Goal: Information Seeking & Learning: Learn about a topic

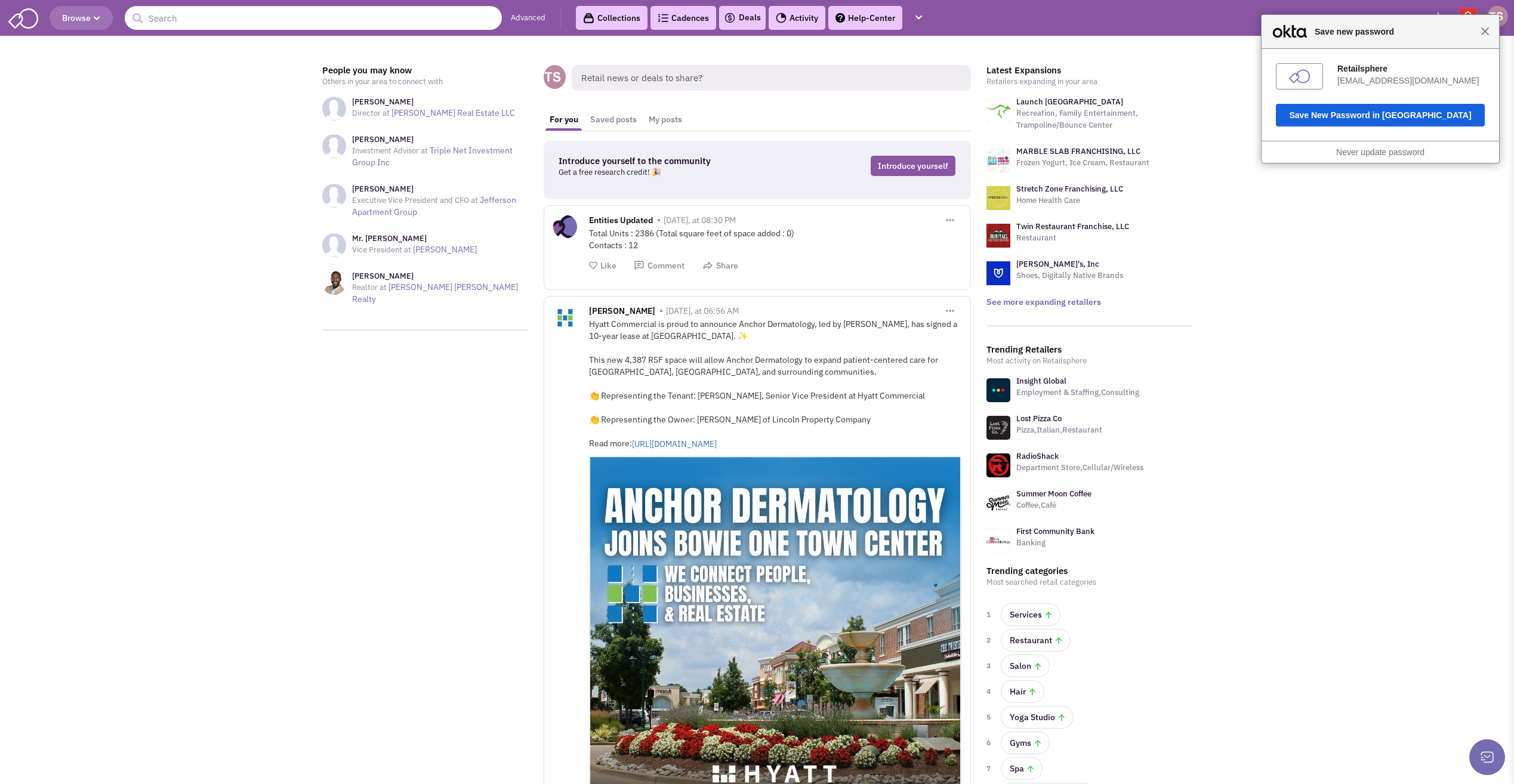
click at [1487, 34] on span "Close" at bounding box center [1485, 31] width 9 height 9
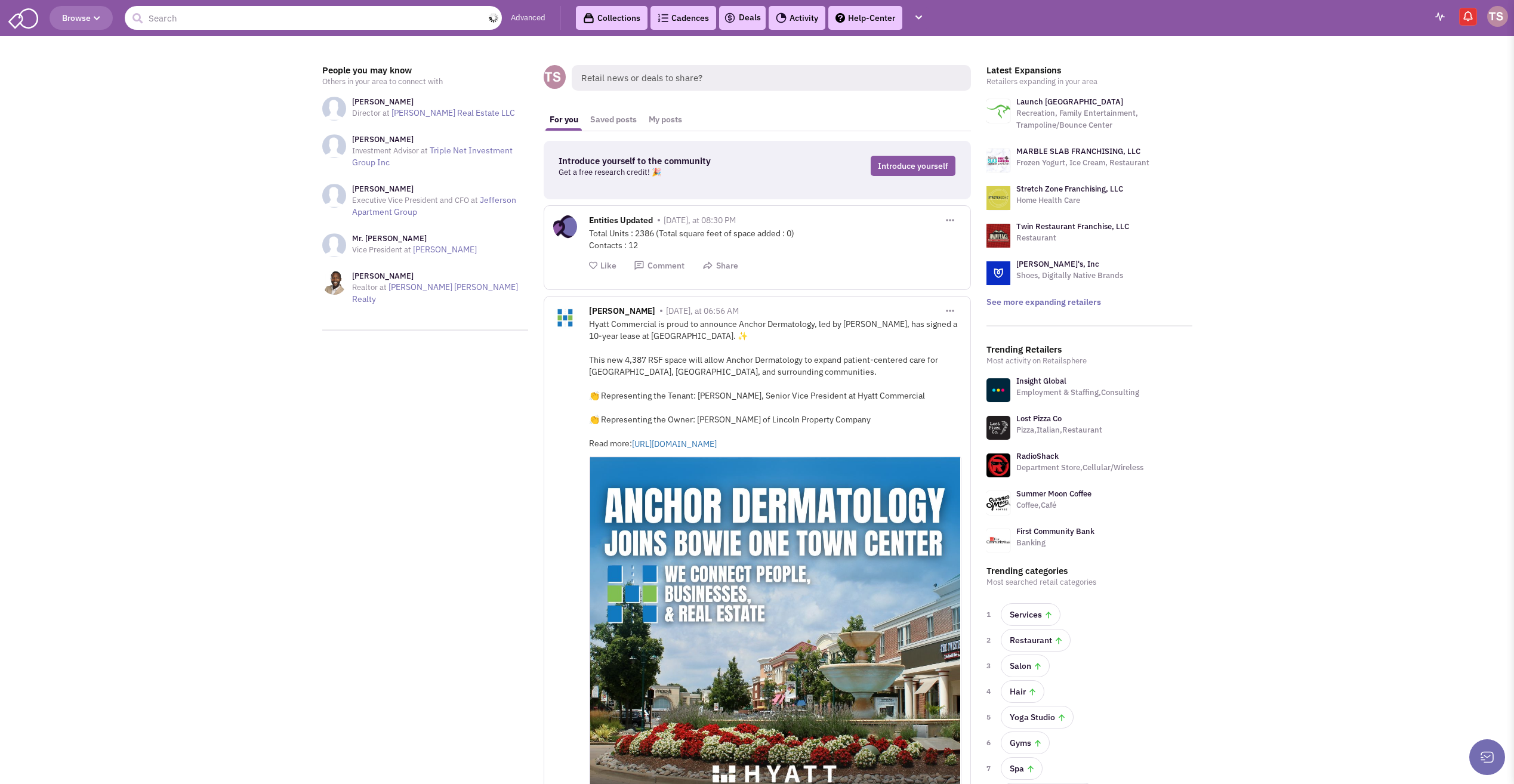
click at [180, 17] on input "text" at bounding box center [313, 18] width 377 height 24
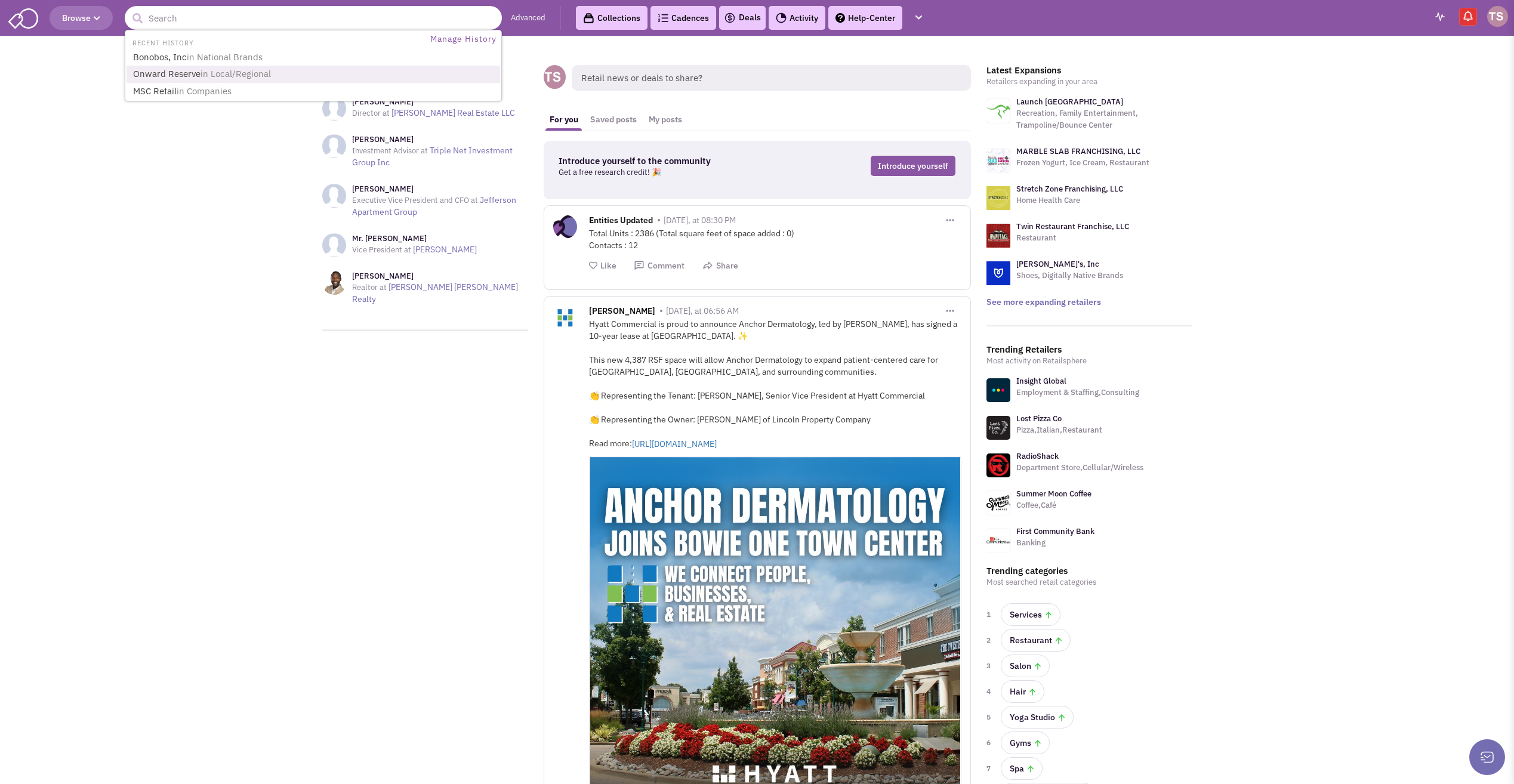
click at [170, 74] on link "Onward Reserve in Local/Regional" at bounding box center [314, 75] width 370 height 16
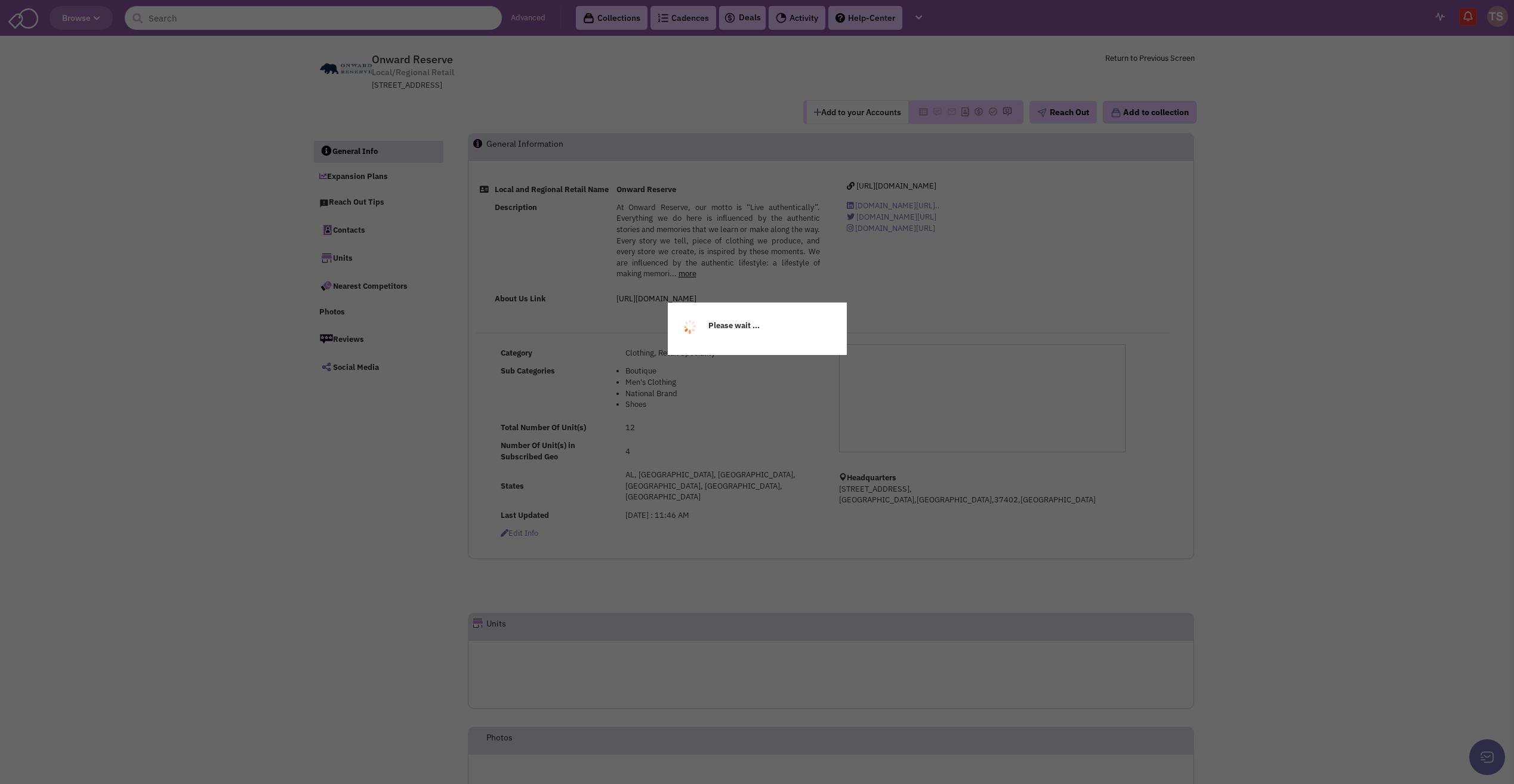
select select
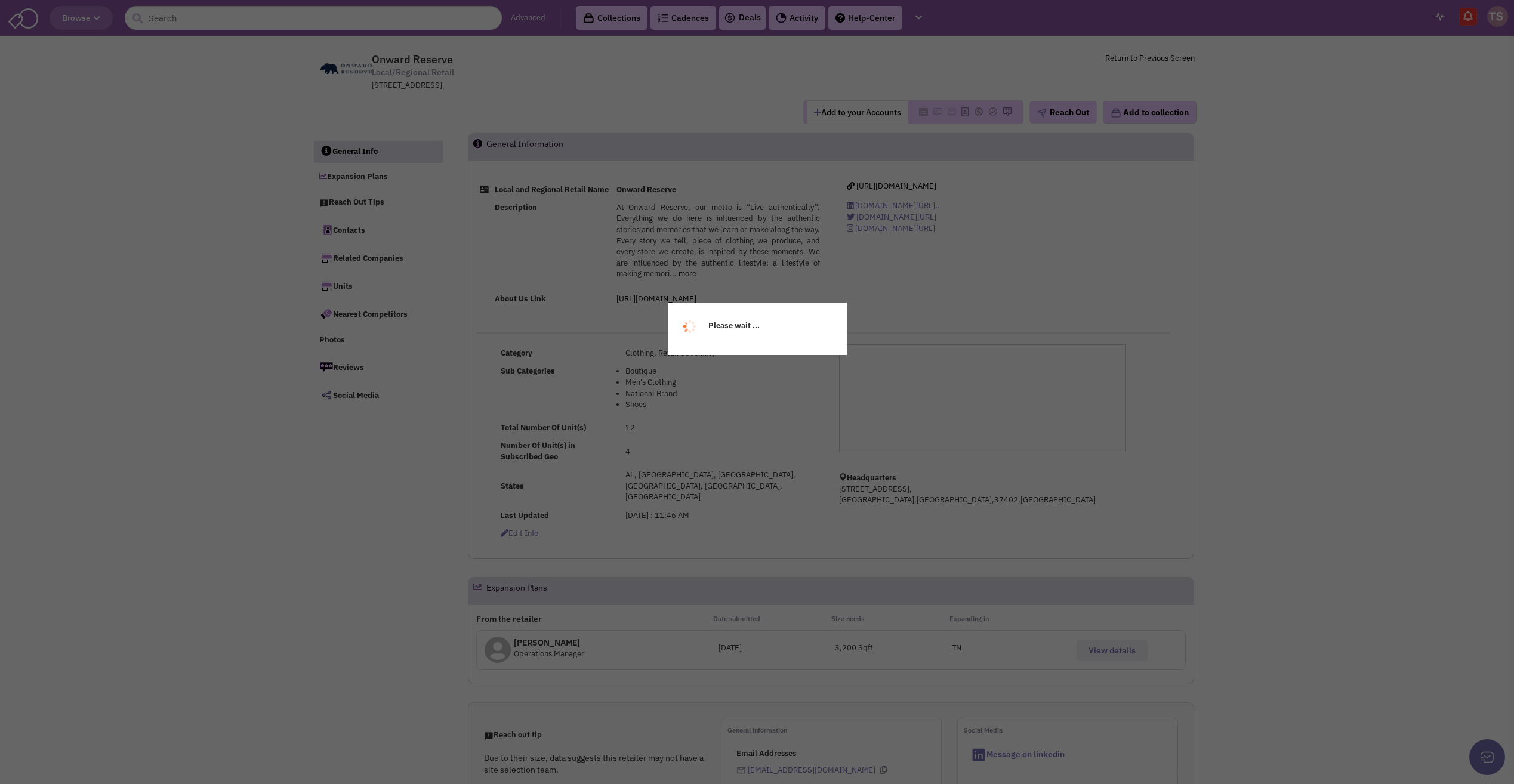
select select
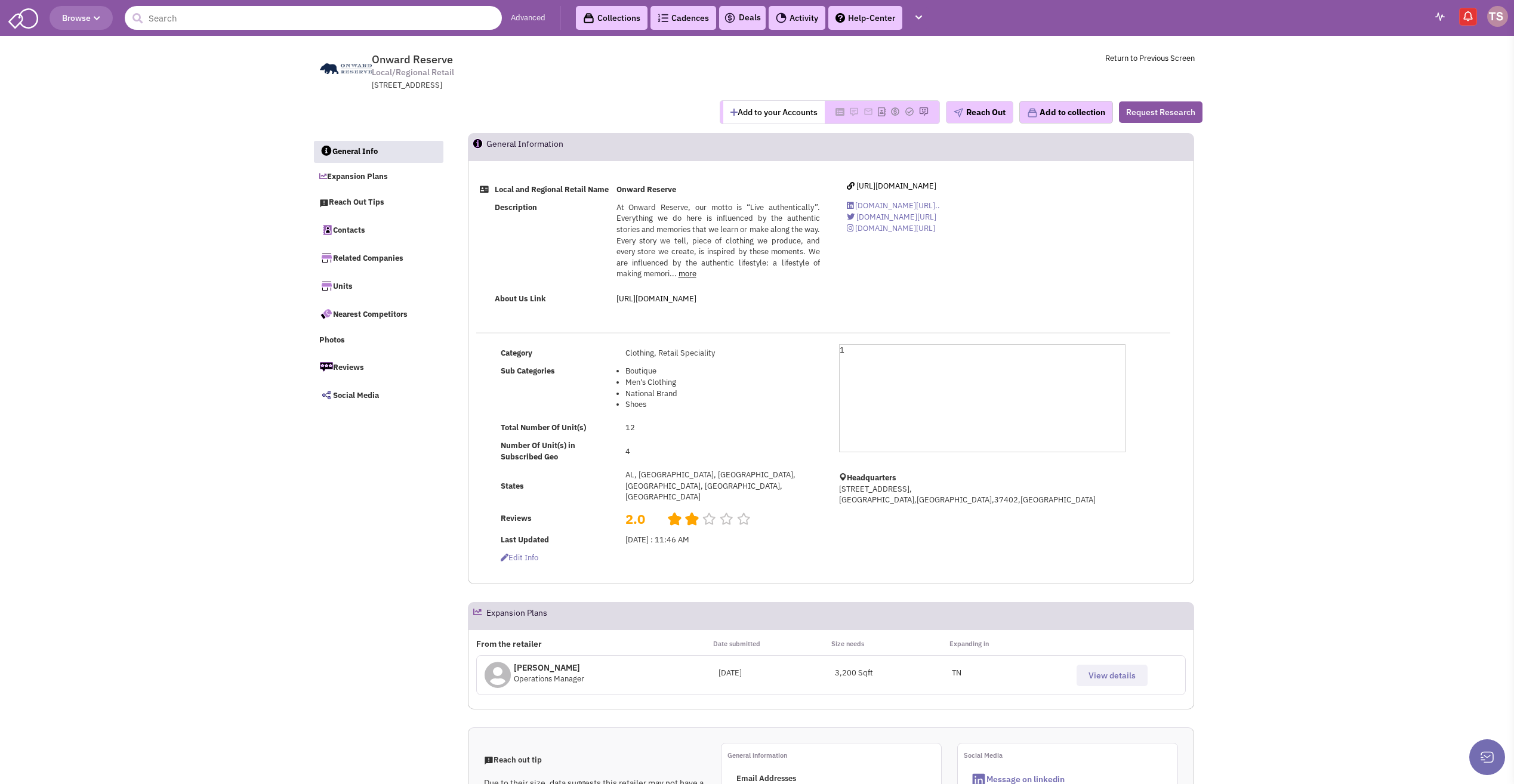
click at [175, 15] on input "text" at bounding box center [313, 18] width 377 height 24
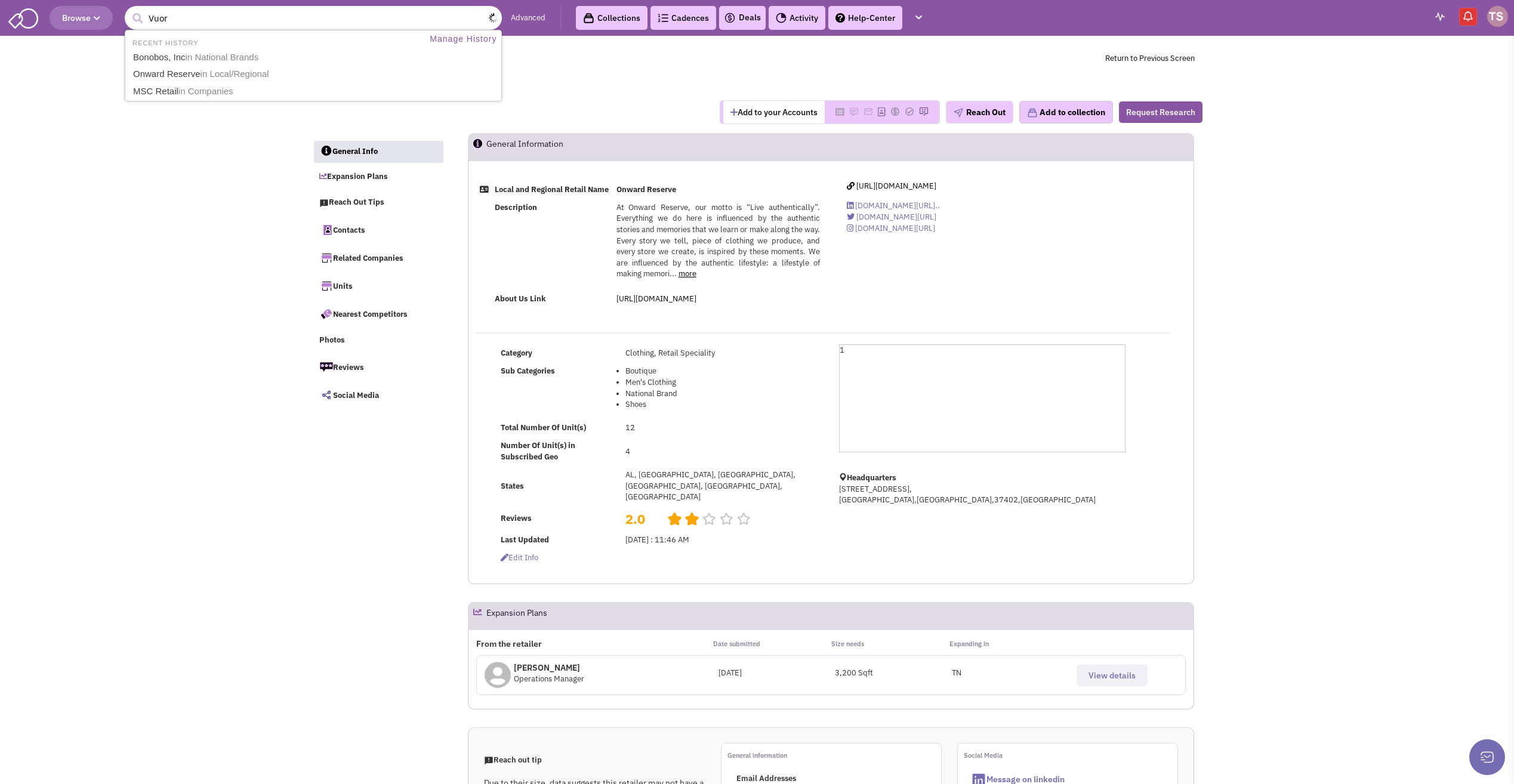
type input "Vuori"
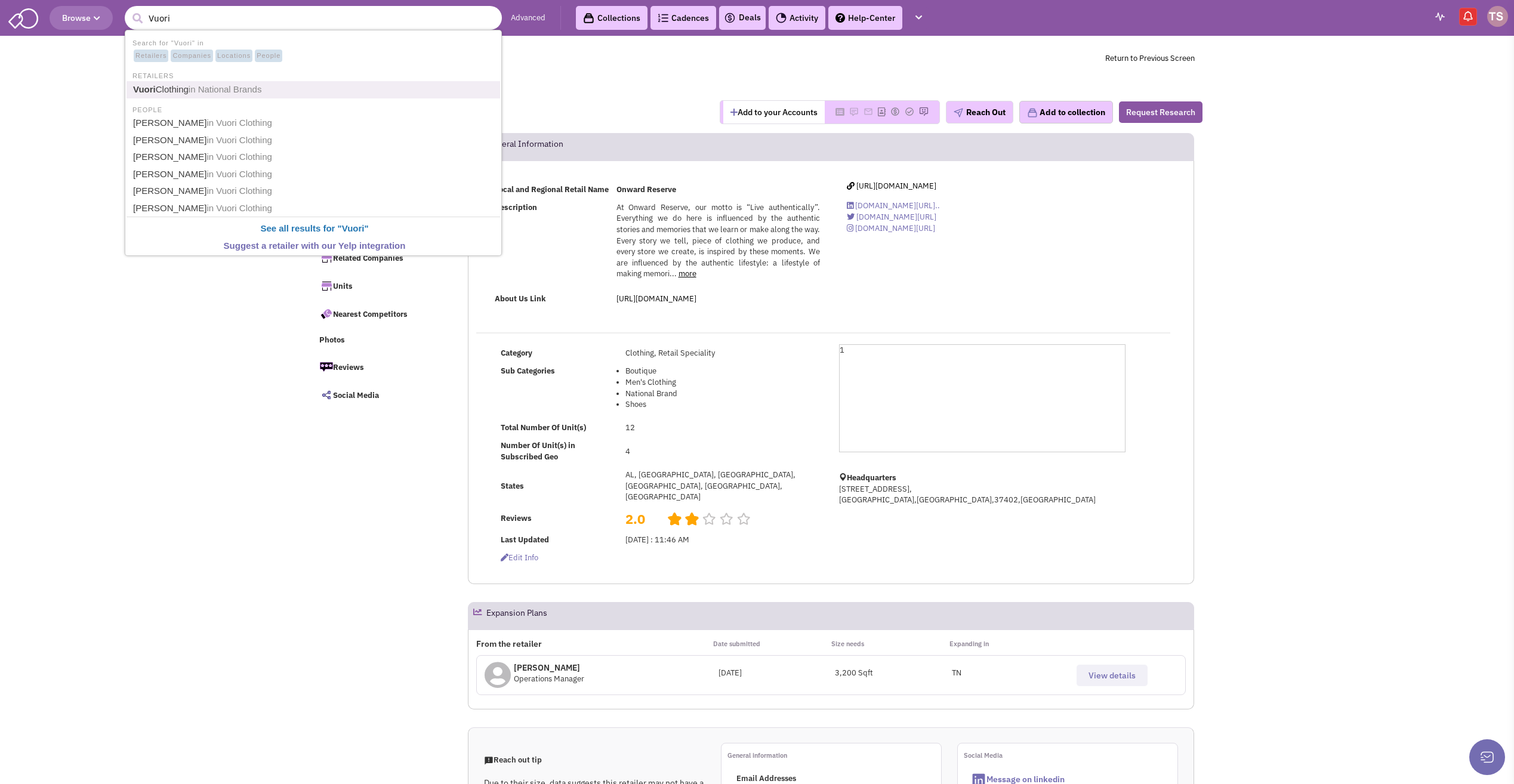
click at [198, 87] on span "in National Brands" at bounding box center [226, 89] width 73 height 10
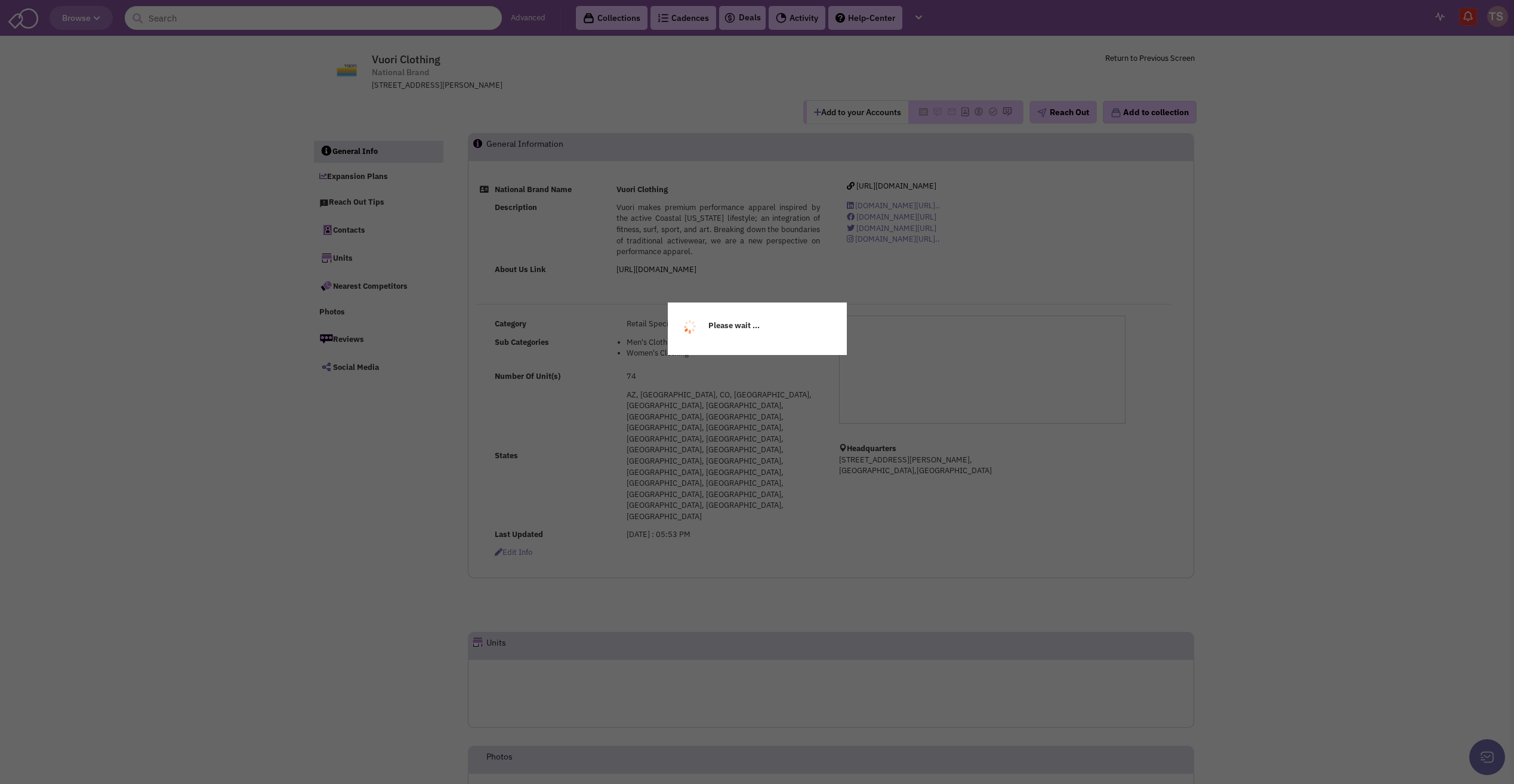
select select
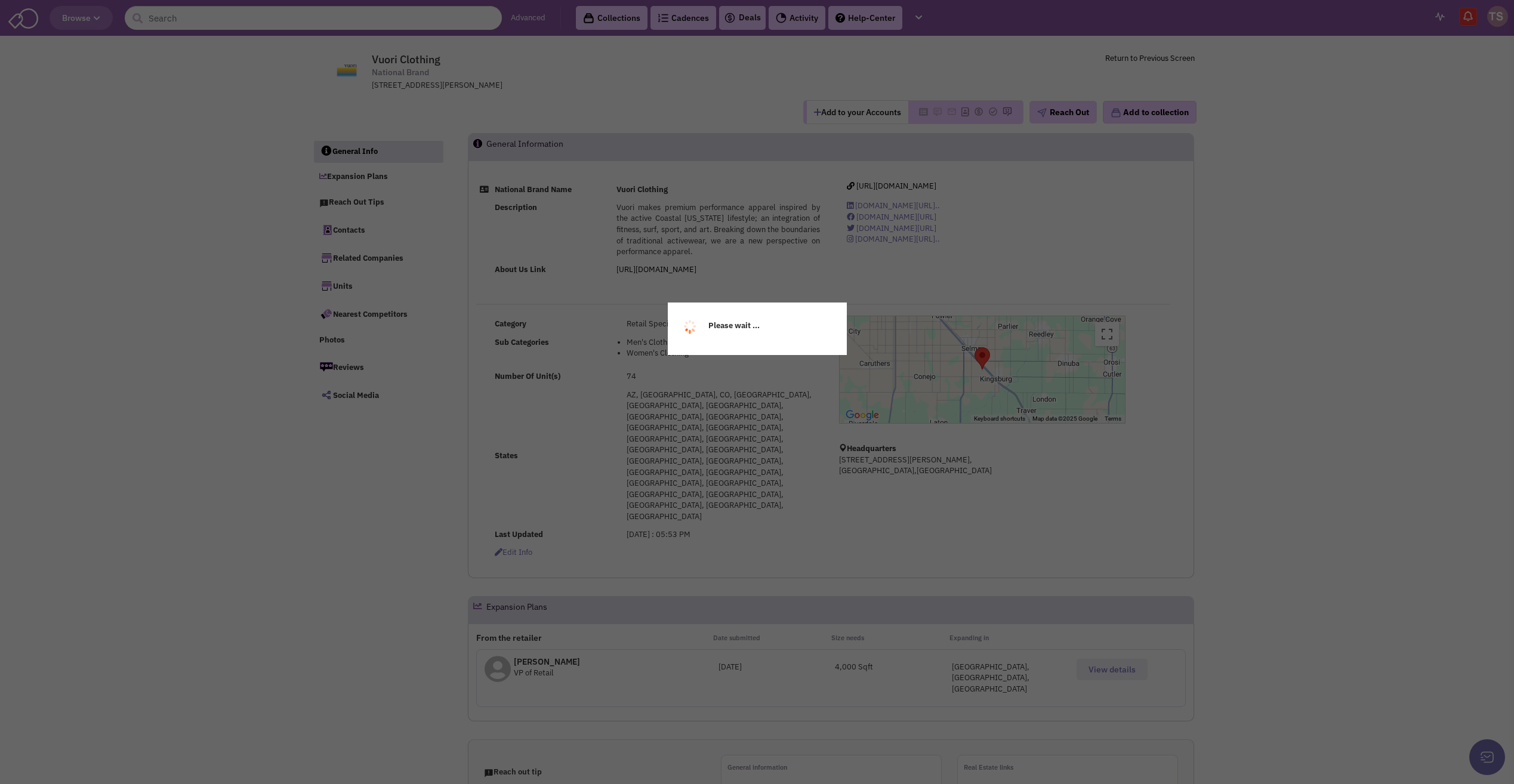
select select
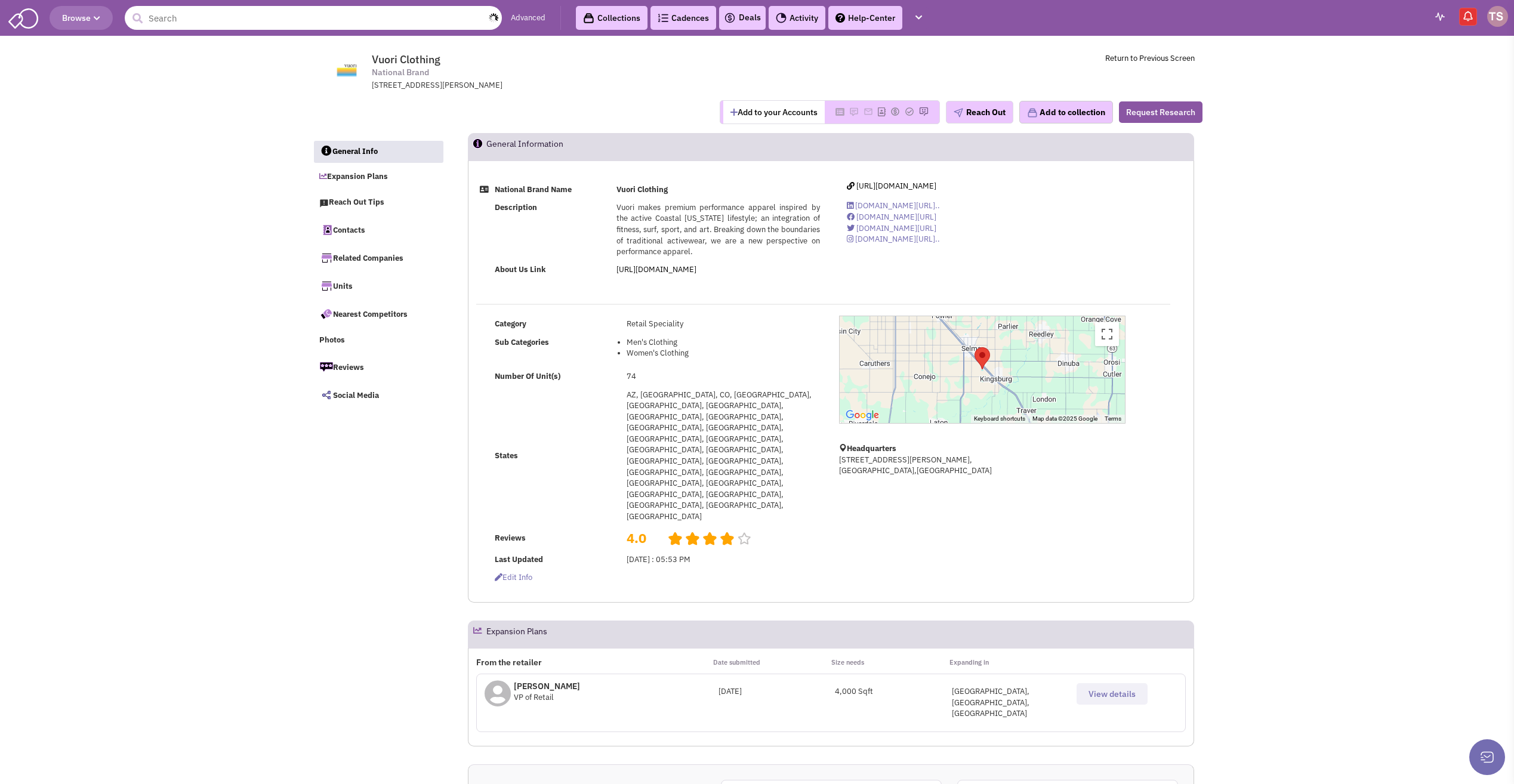
click at [166, 19] on input "text" at bounding box center [313, 18] width 377 height 24
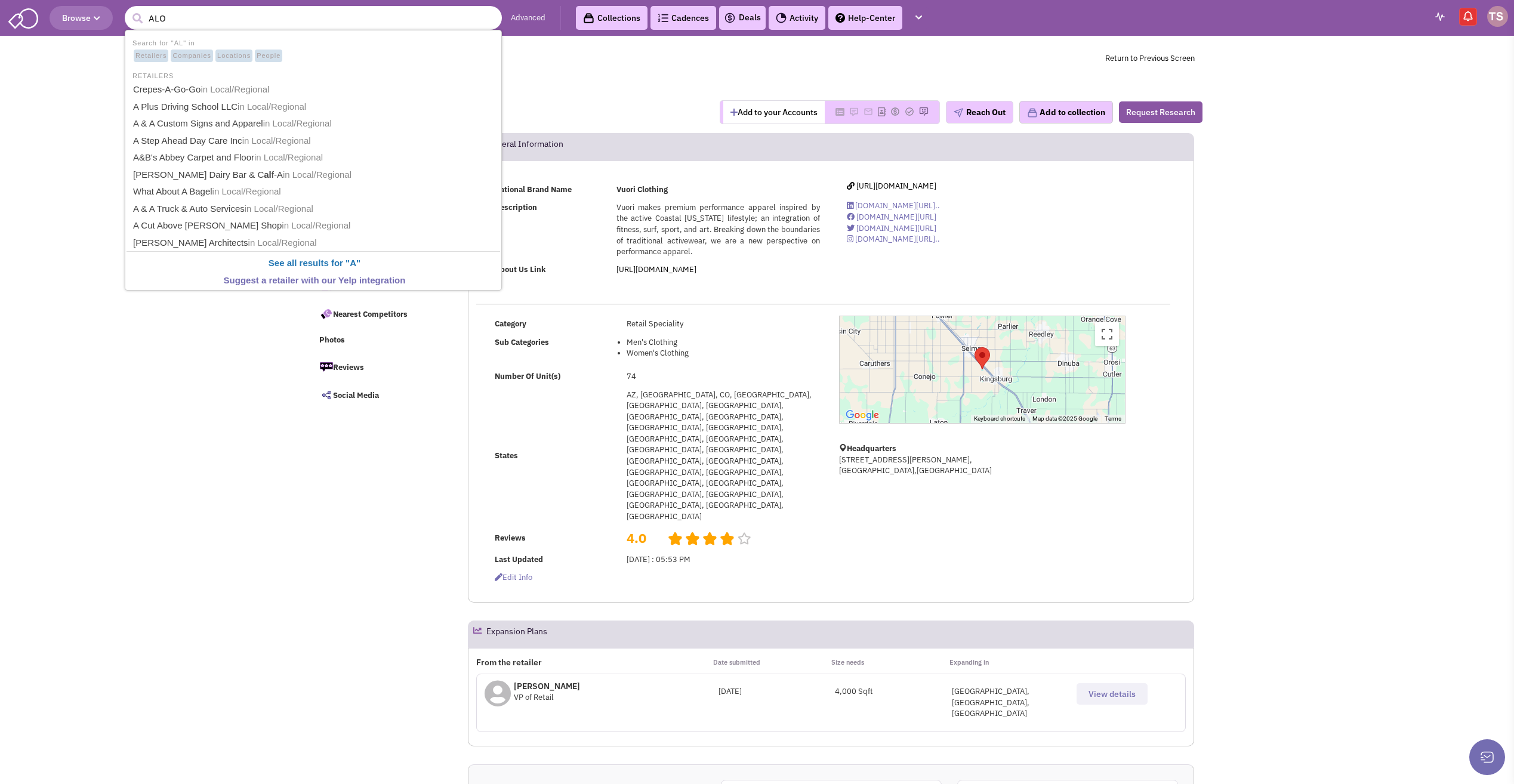
type input "ALO"
click at [129, 9] on button "submit" at bounding box center [137, 18] width 18 height 18
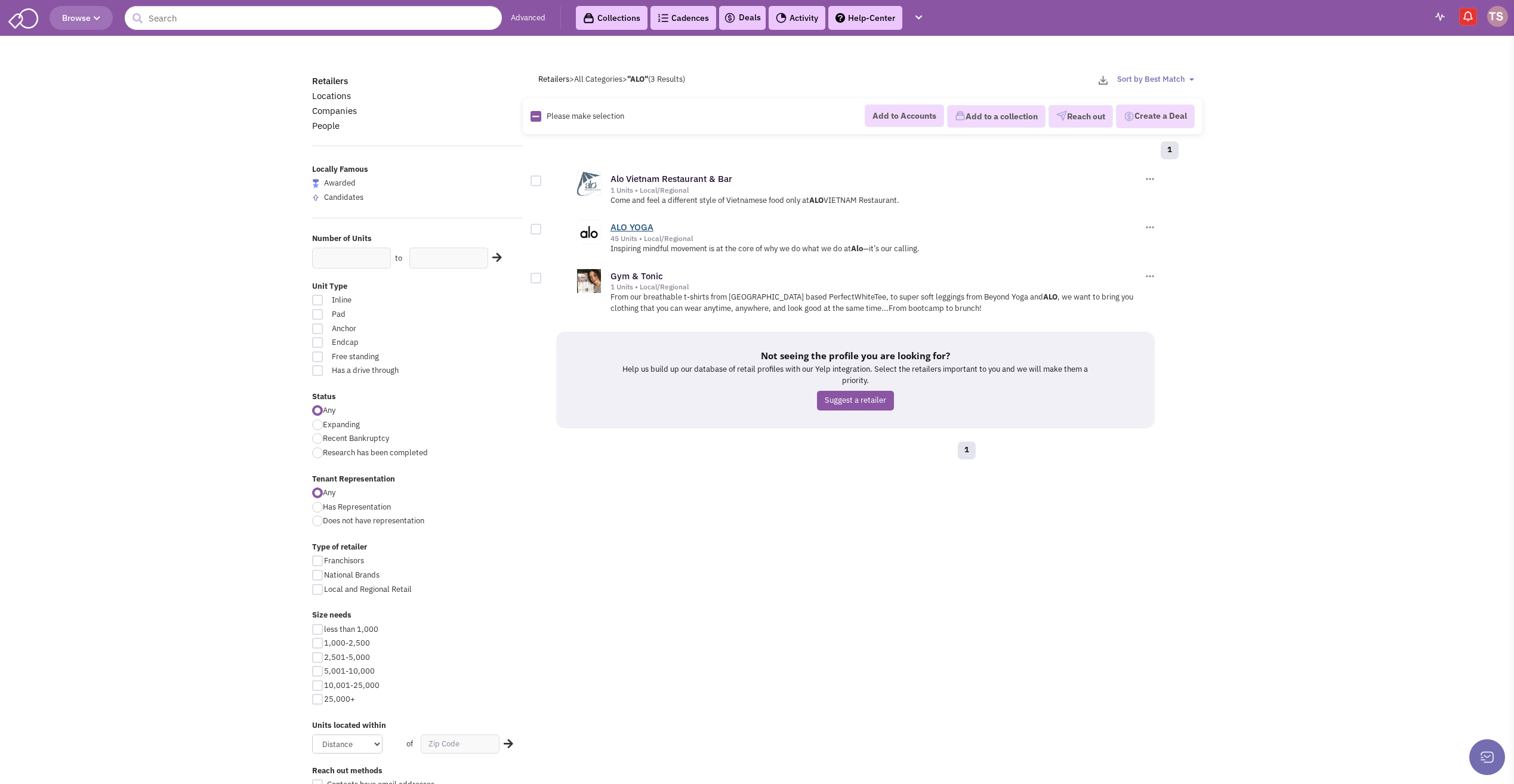
click at [636, 227] on link "ALO YOGA" at bounding box center [632, 227] width 43 height 11
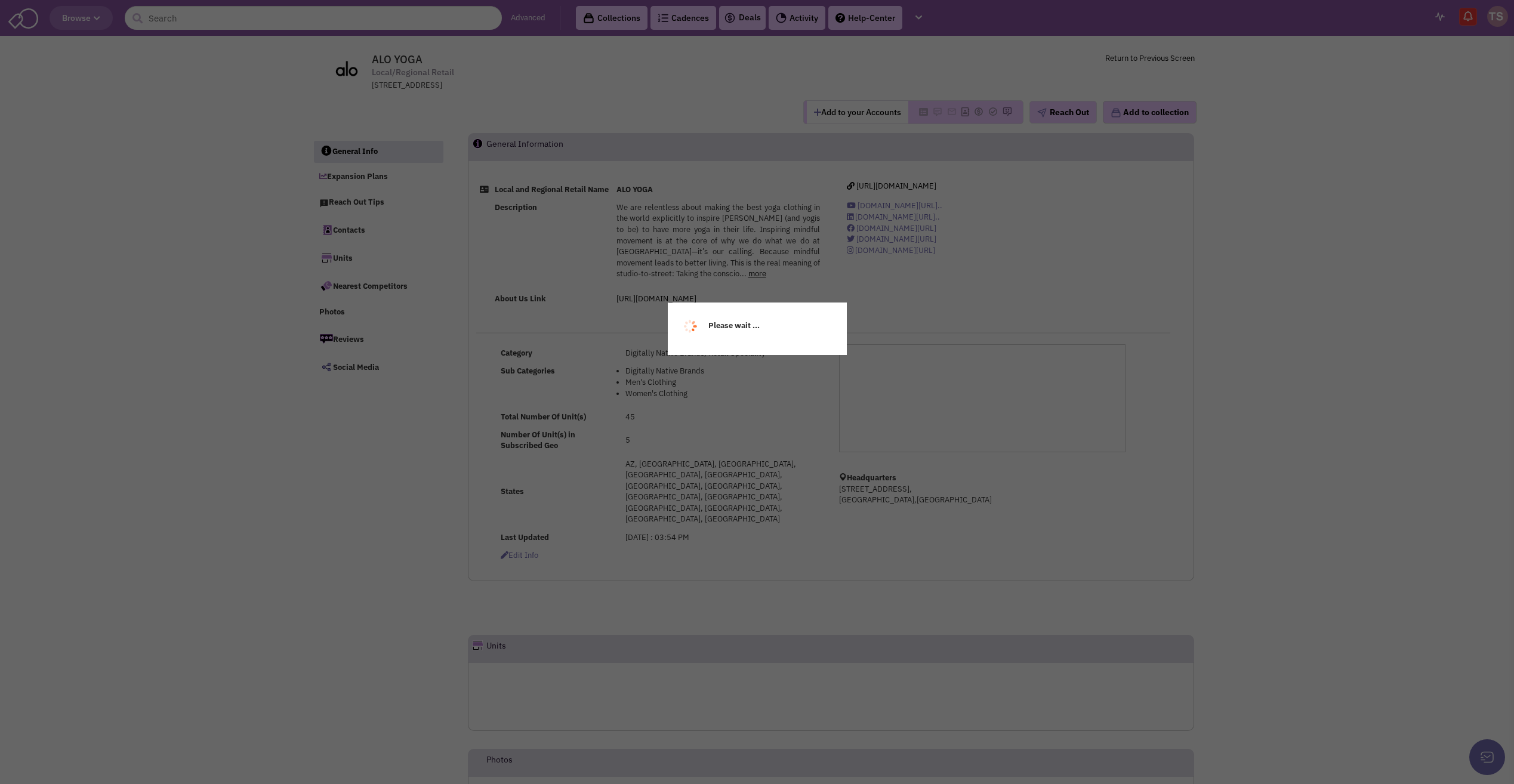
select select
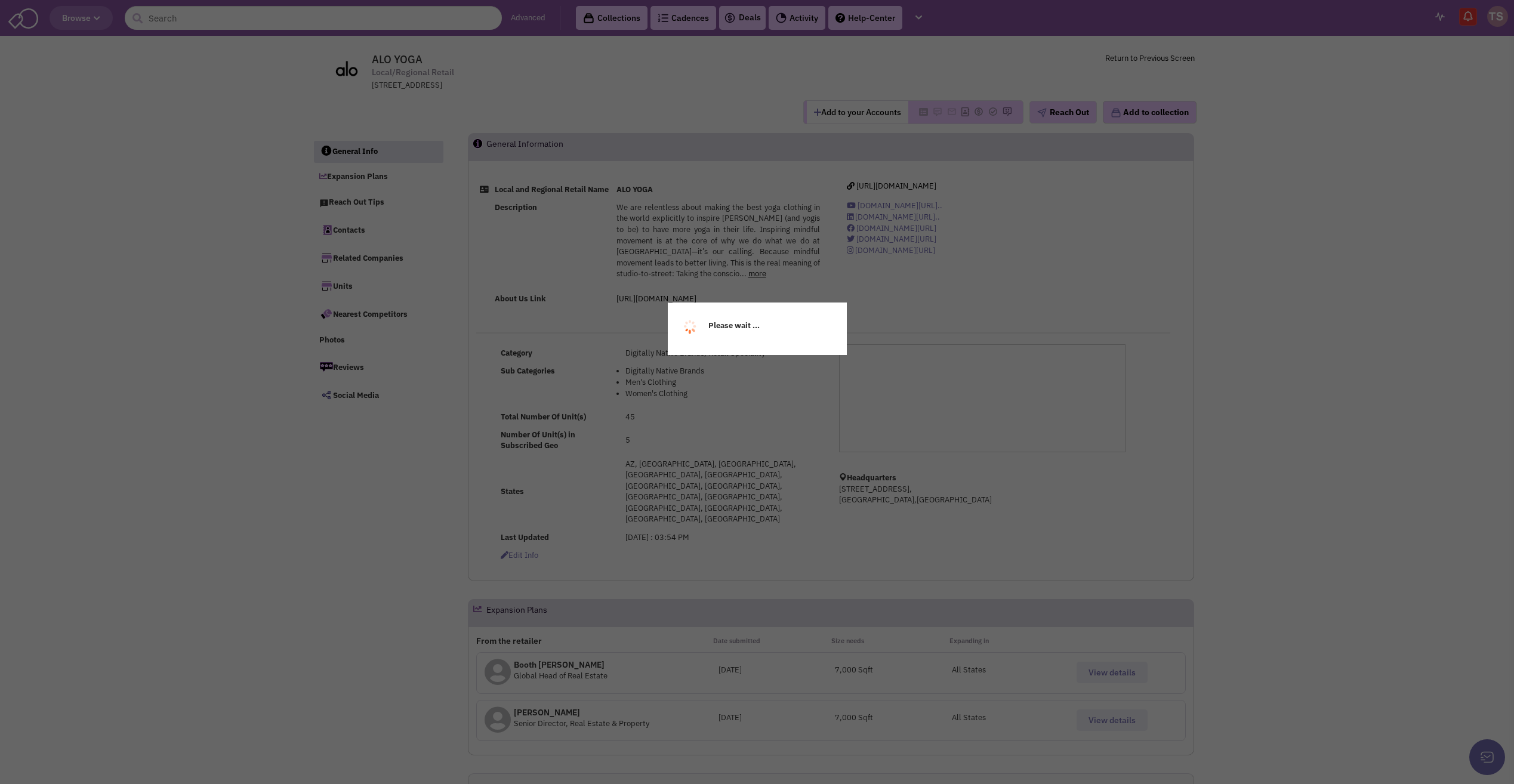
select select
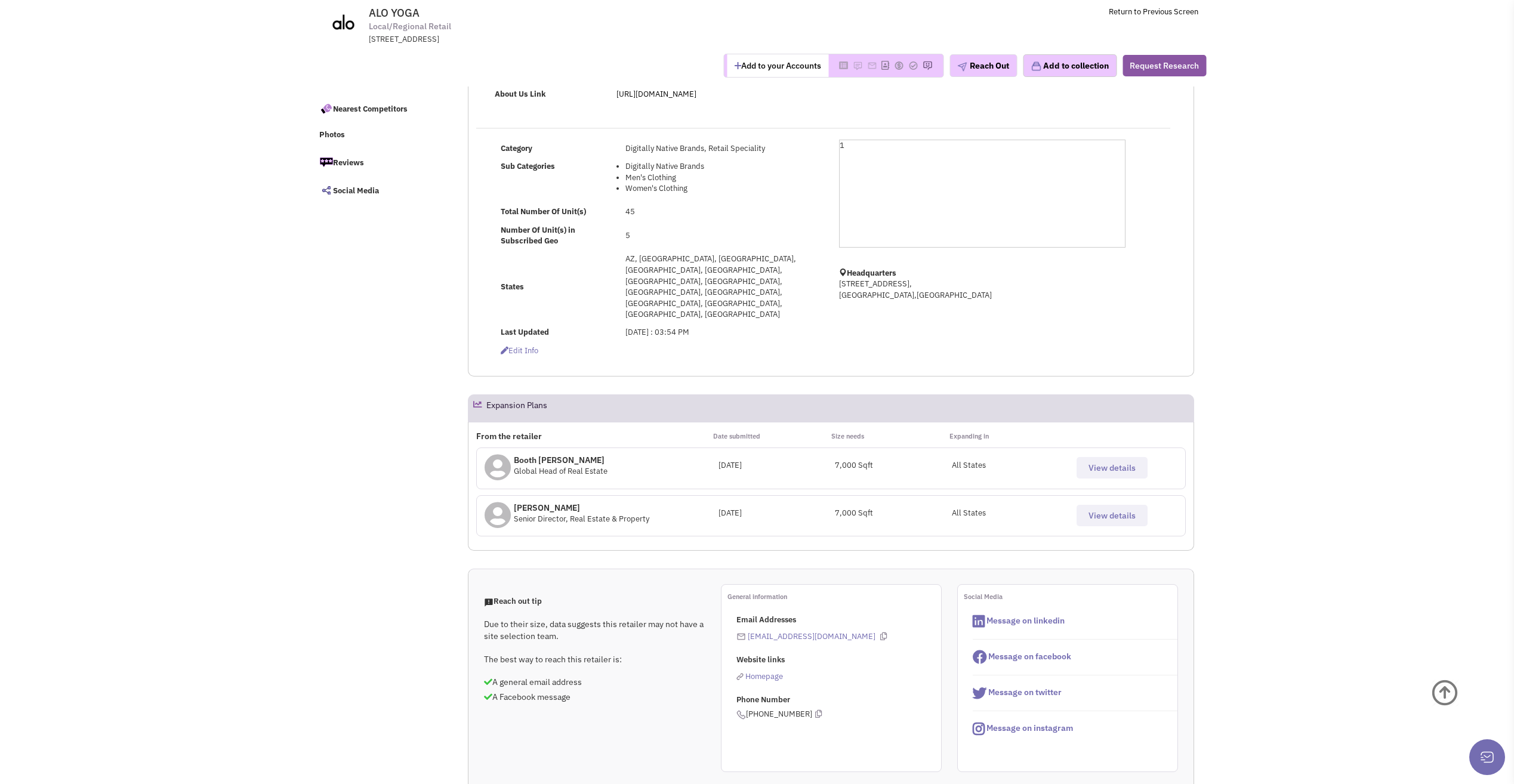
scroll to position [119, 0]
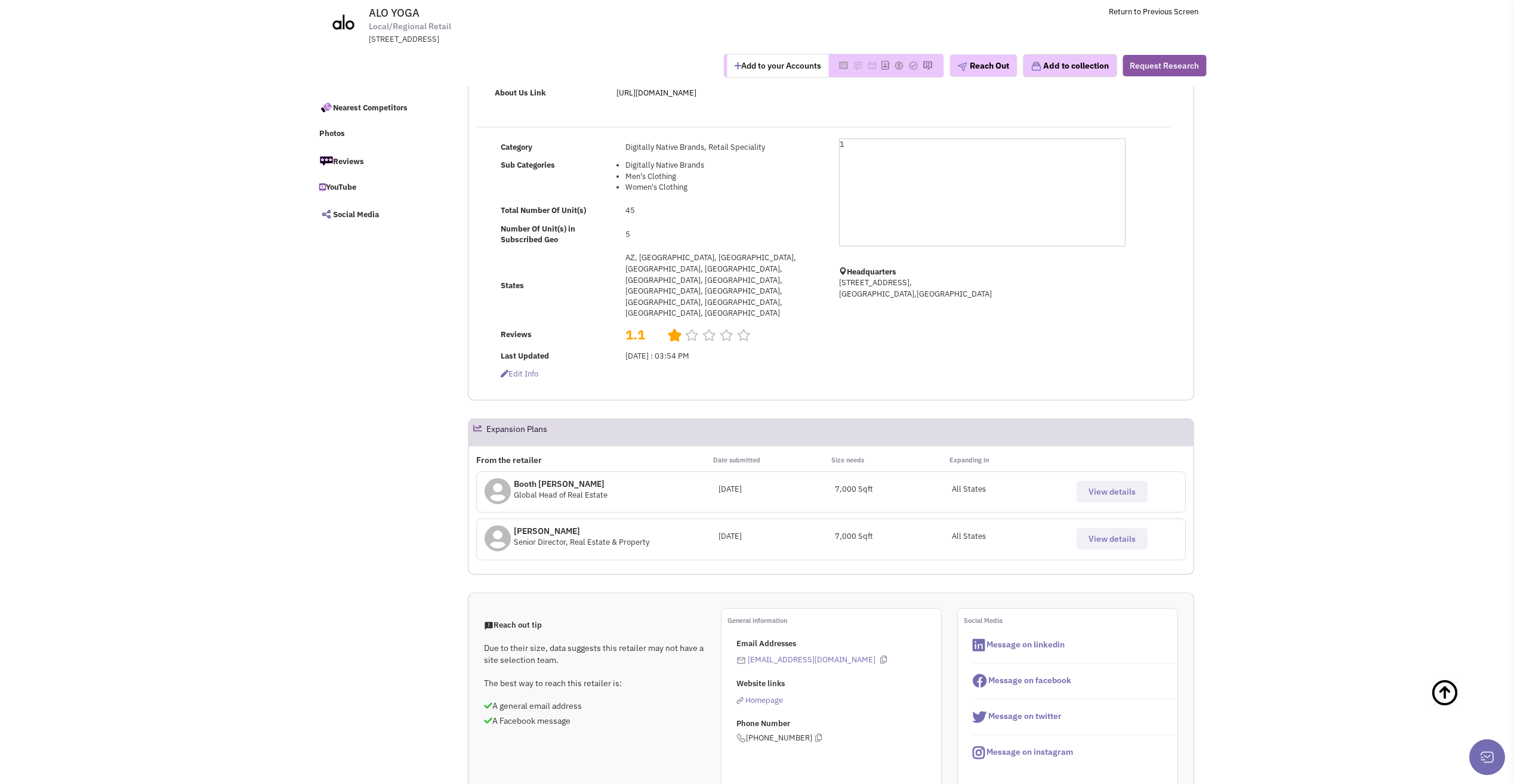
click at [1110, 534] on span "View details" at bounding box center [1112, 539] width 47 height 11
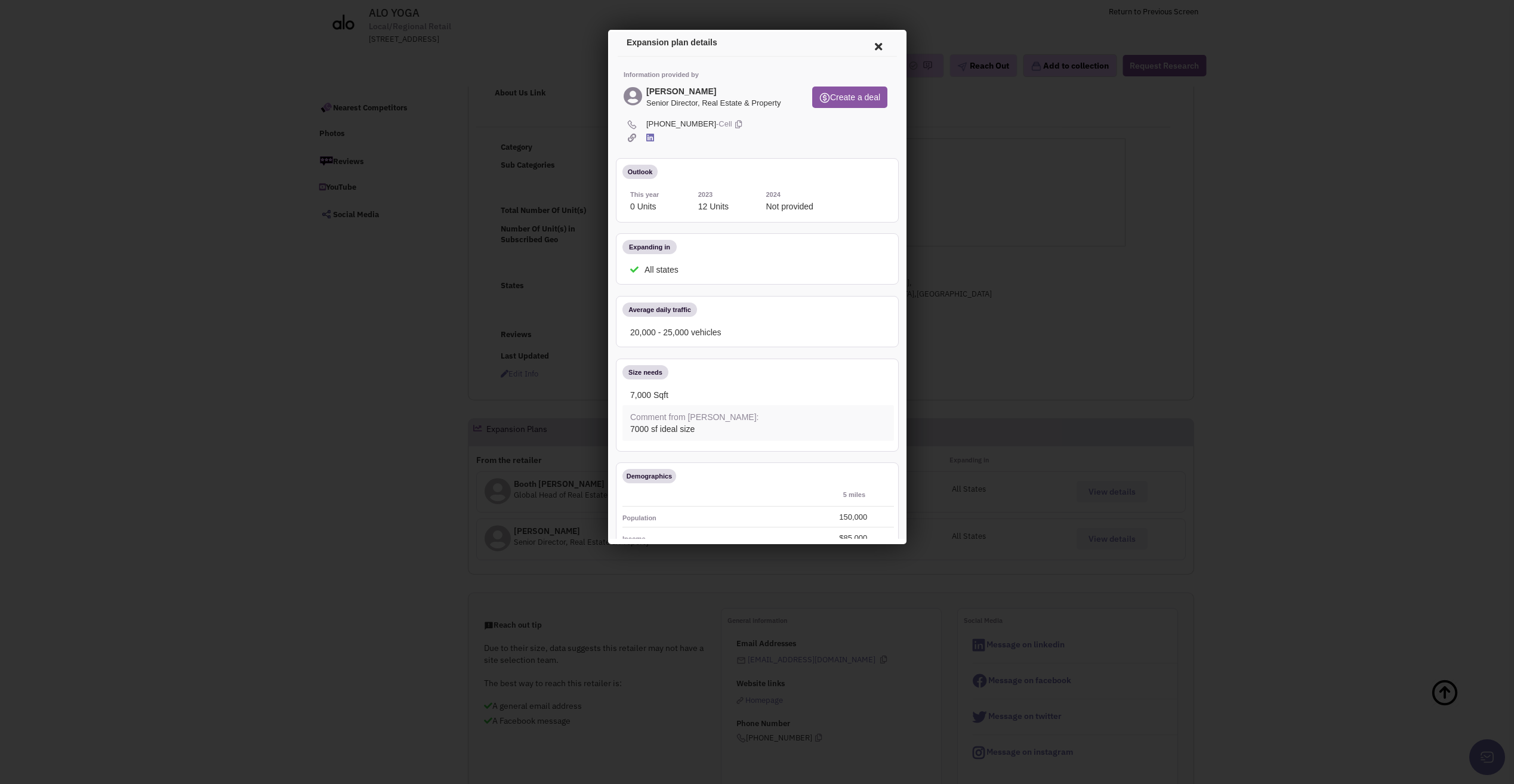
scroll to position [0, 0]
click at [649, 142] on icon at bounding box center [648, 139] width 7 height 9
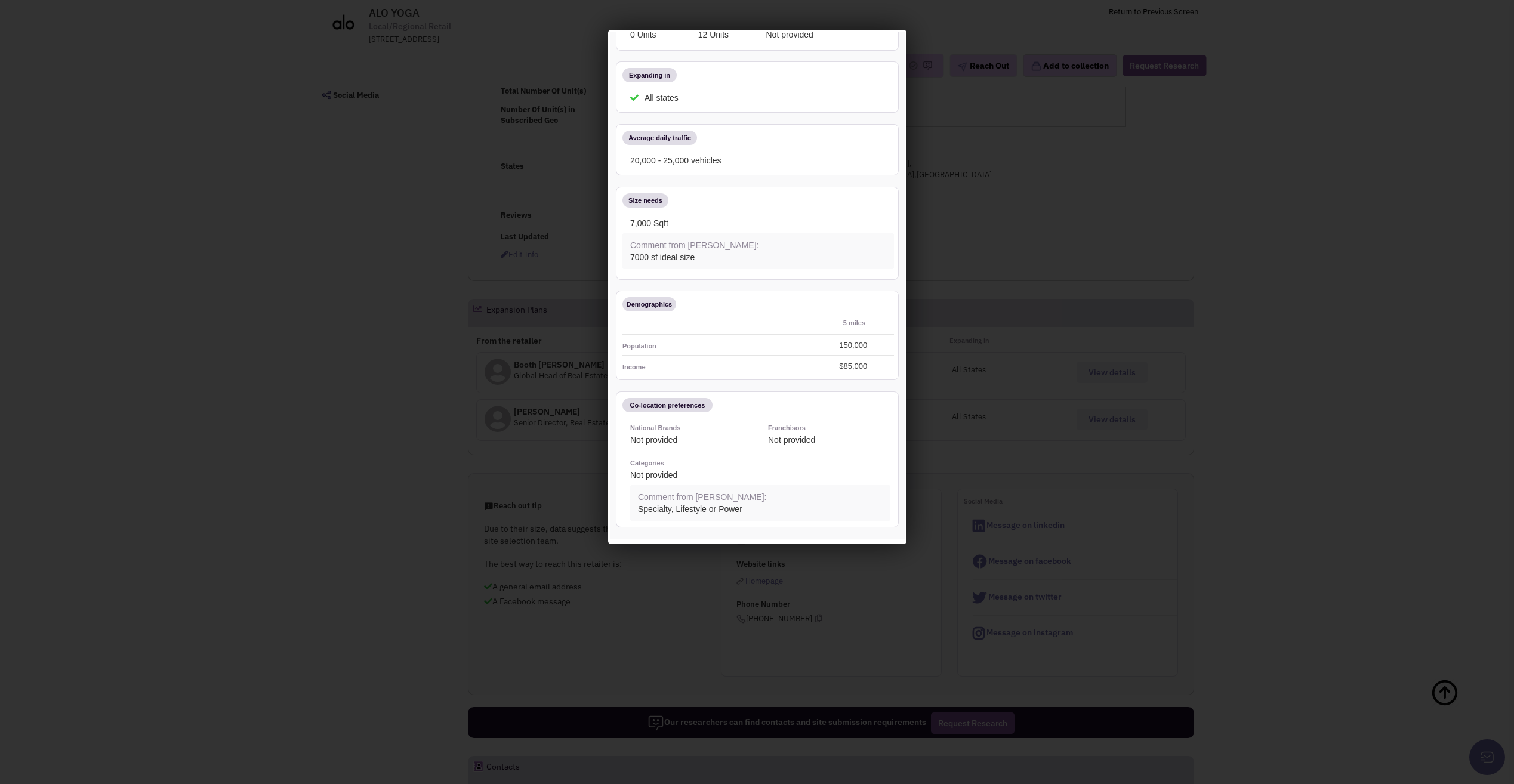
scroll to position [179, 0]
click at [319, 349] on div at bounding box center [757, 392] width 1514 height 784
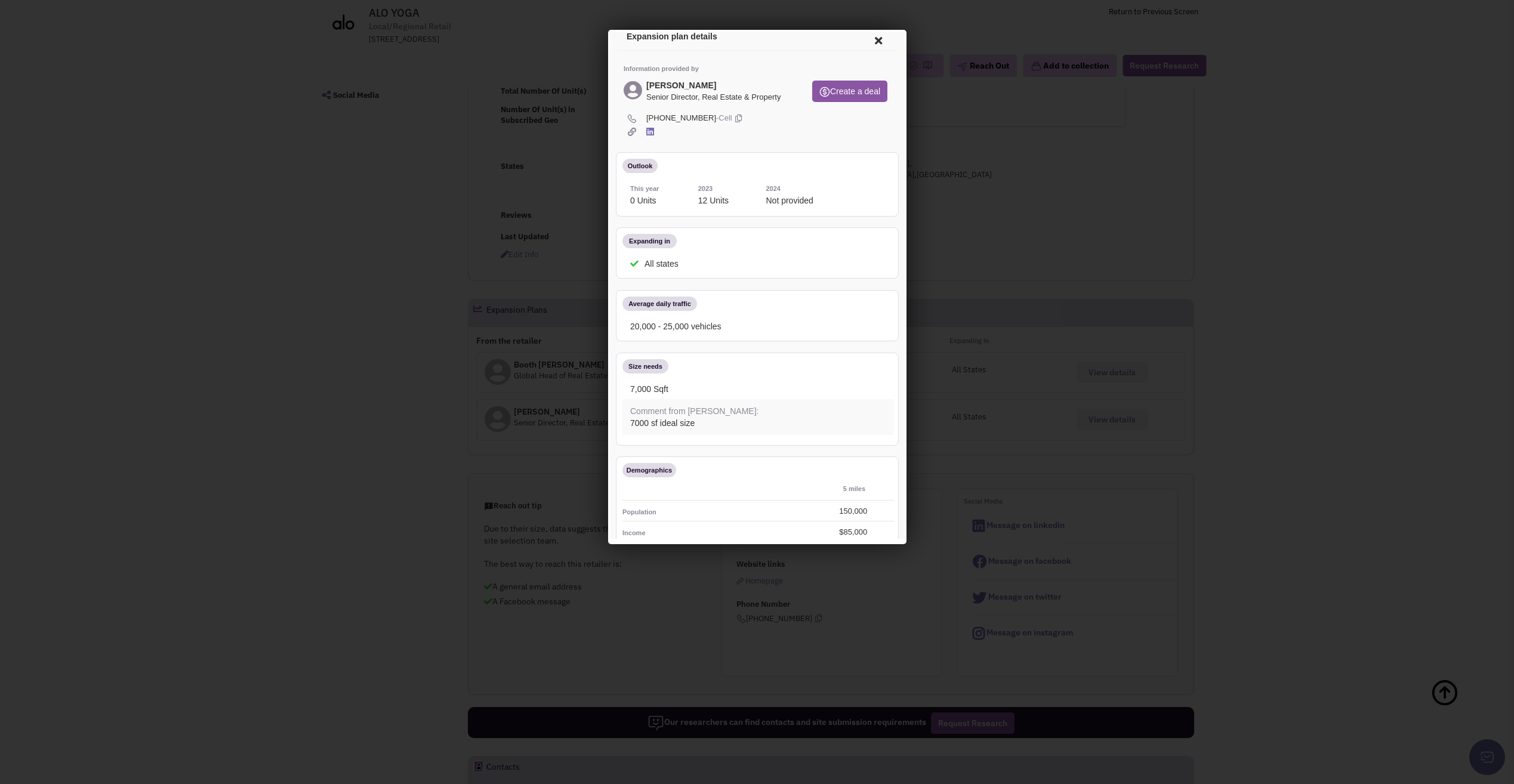
scroll to position [0, 0]
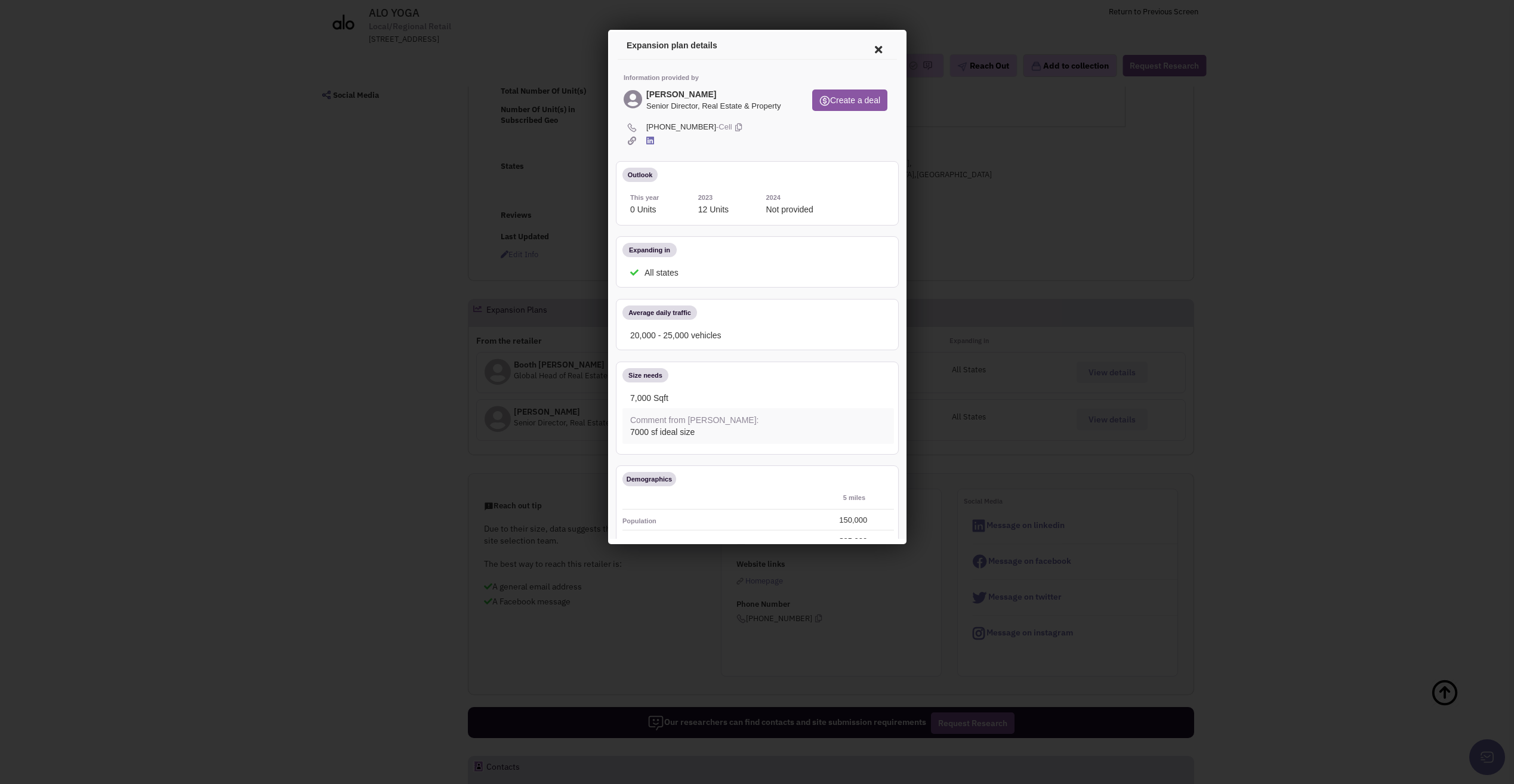
click at [864, 45] on icon at bounding box center [876, 48] width 25 height 29
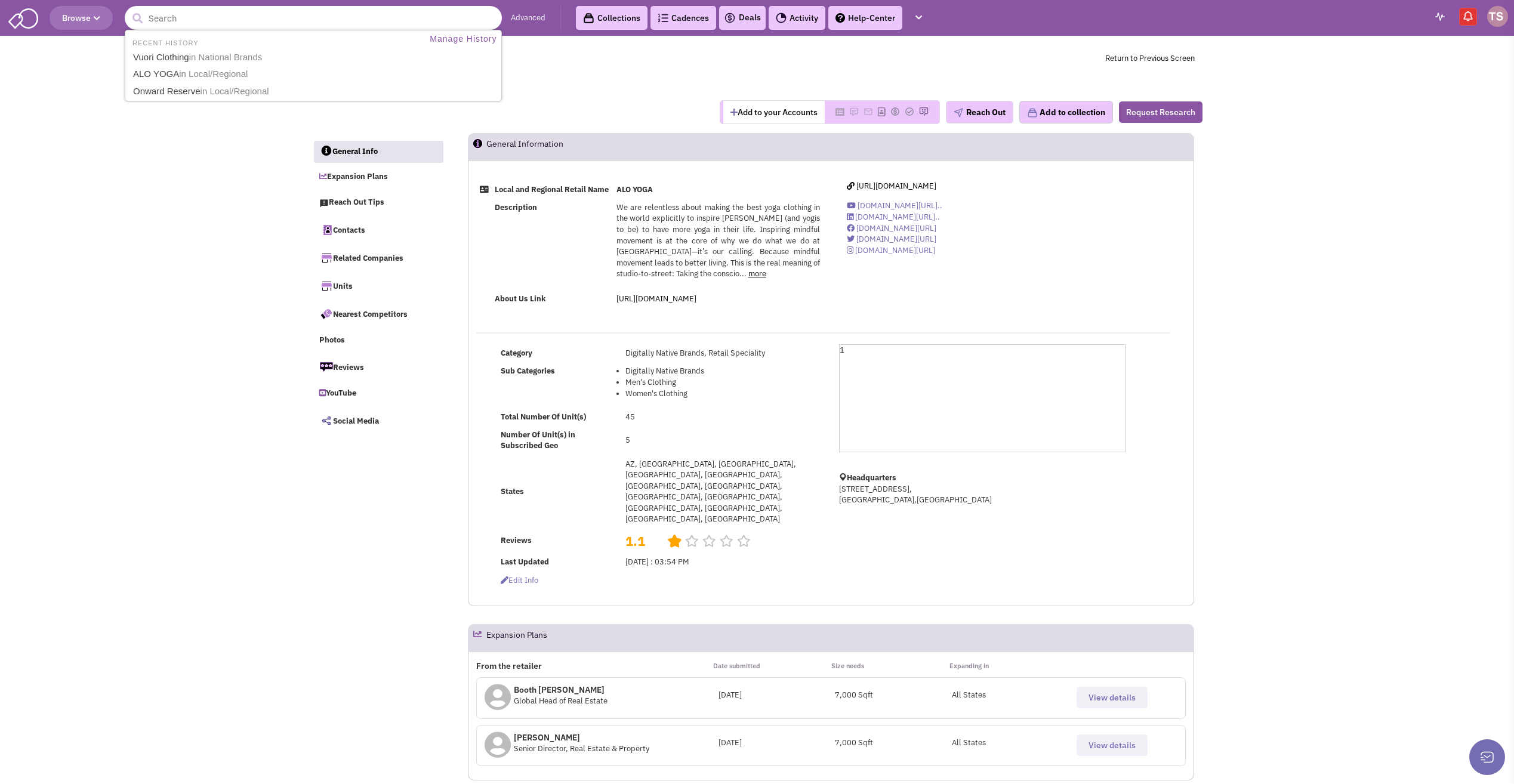
click at [170, 12] on input "text" at bounding box center [313, 18] width 377 height 24
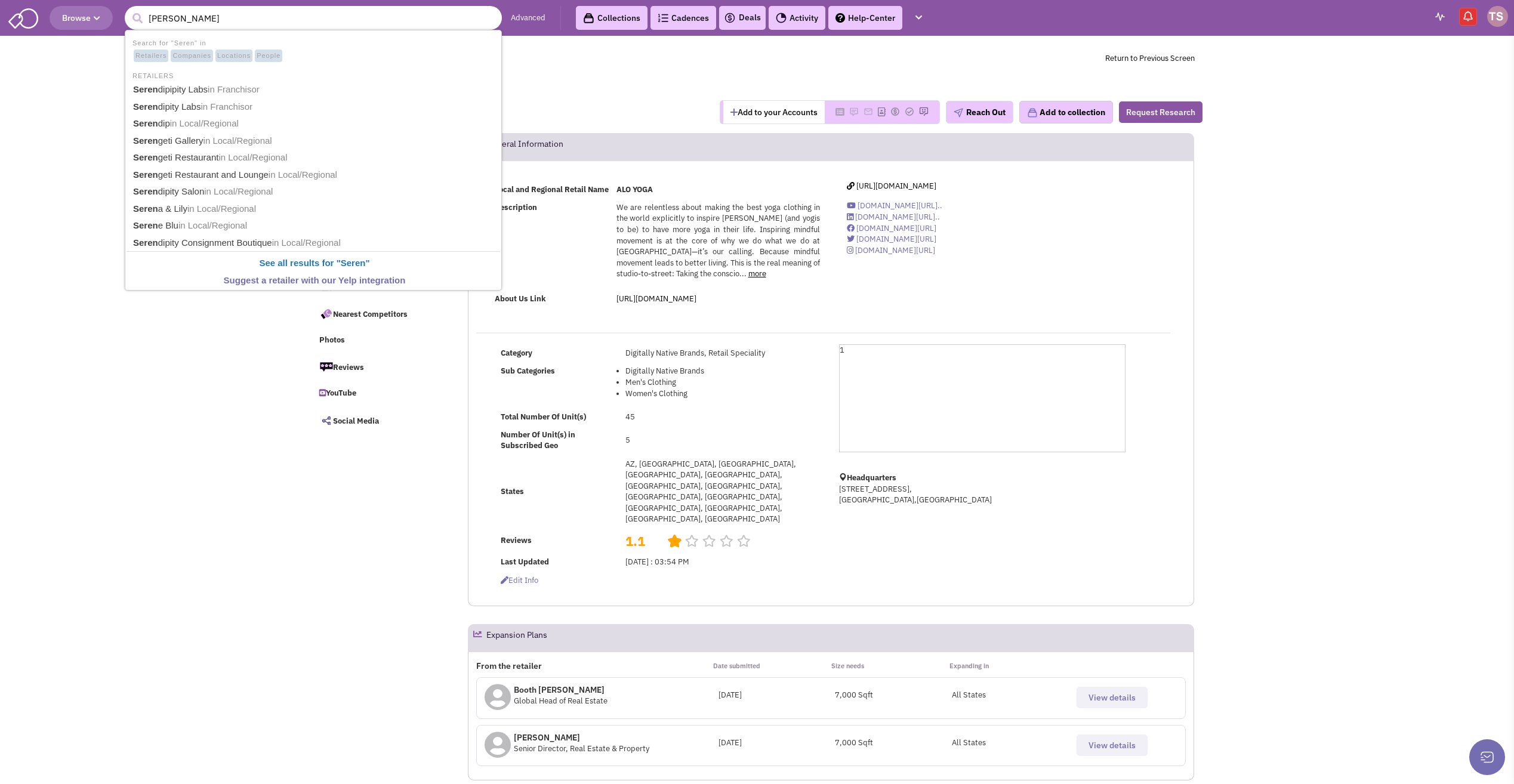
type input "Serena"
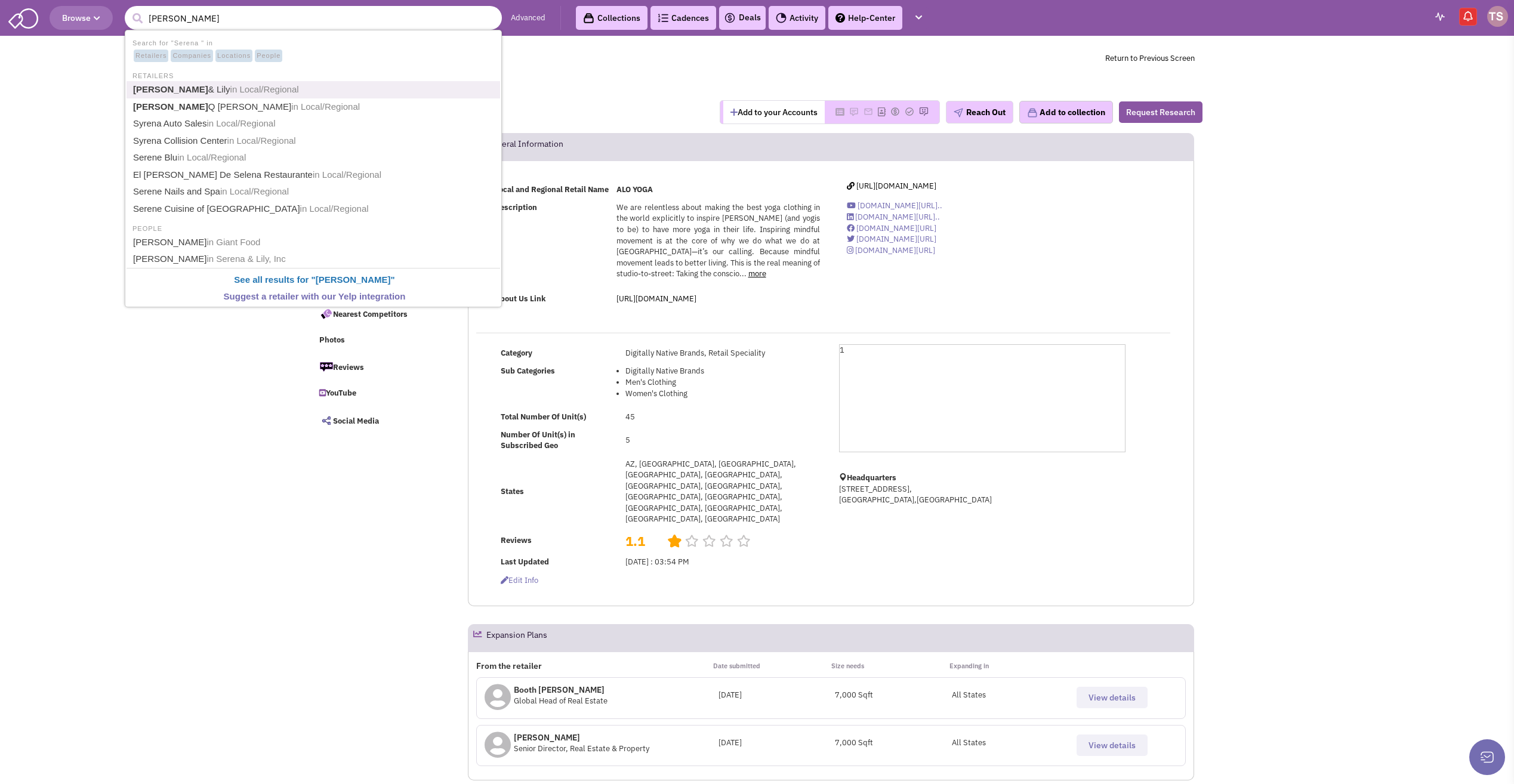
click at [180, 86] on link "Serena & Lily in Local/Regional" at bounding box center [314, 90] width 370 height 16
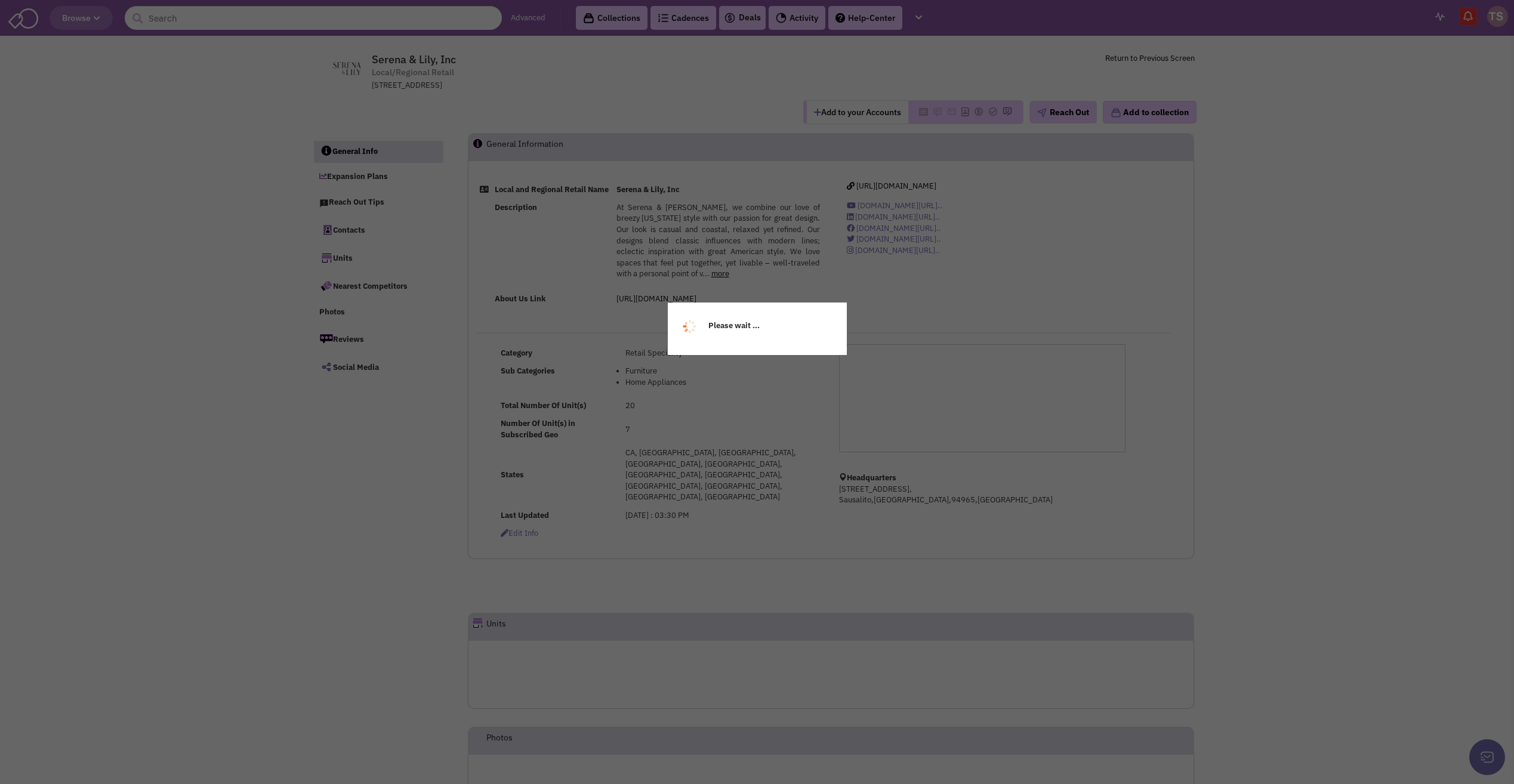
select select
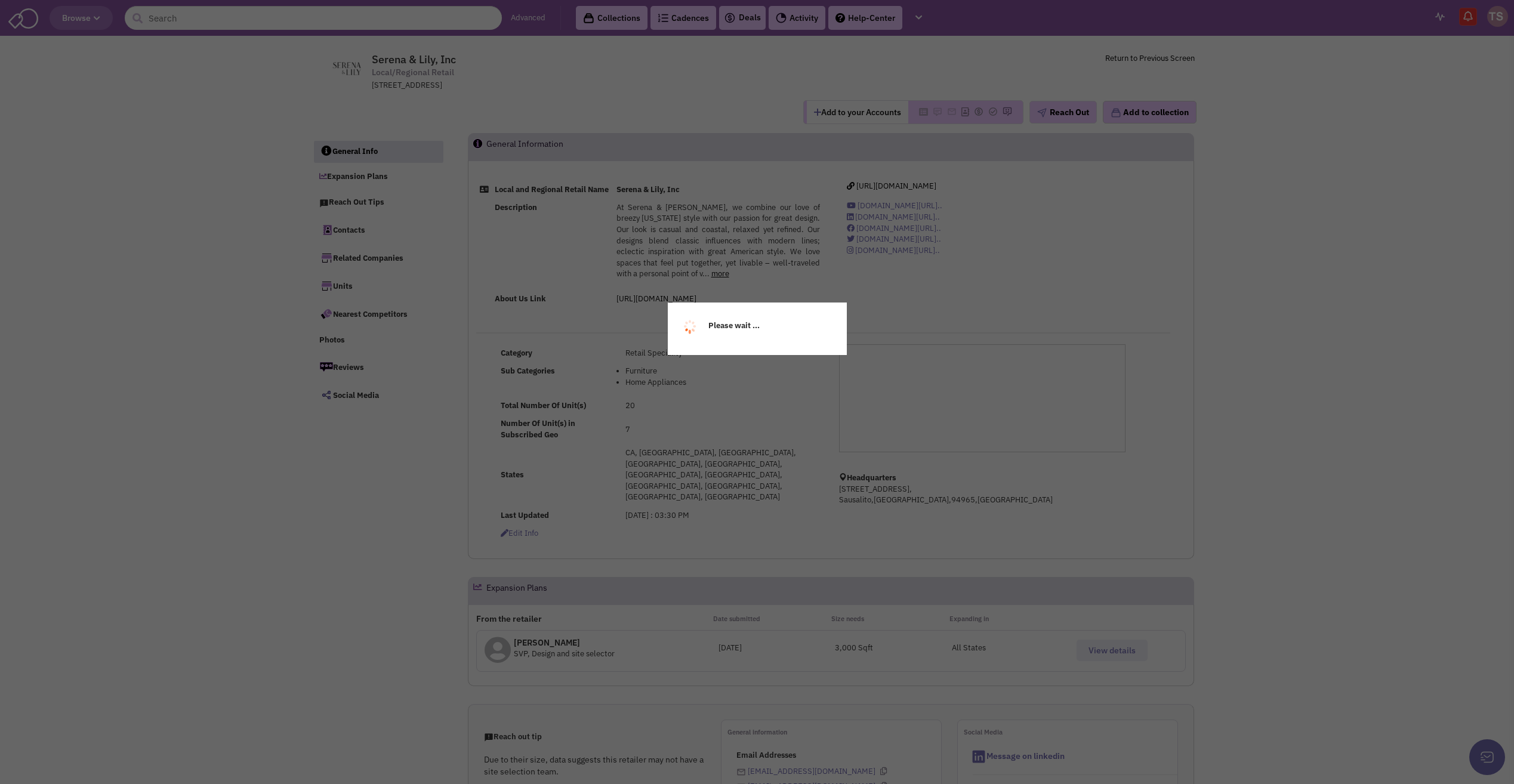
select select
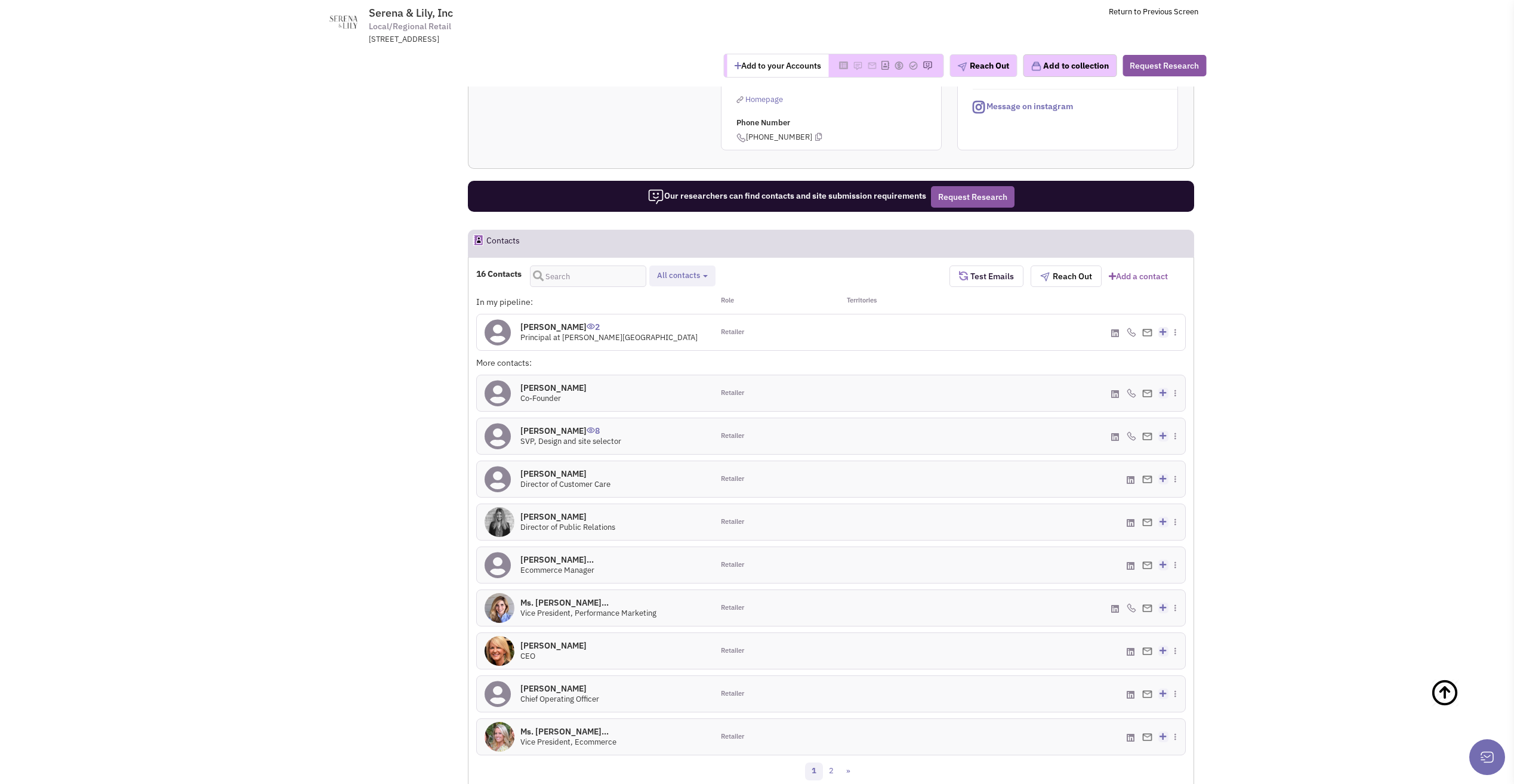
scroll to position [716, 0]
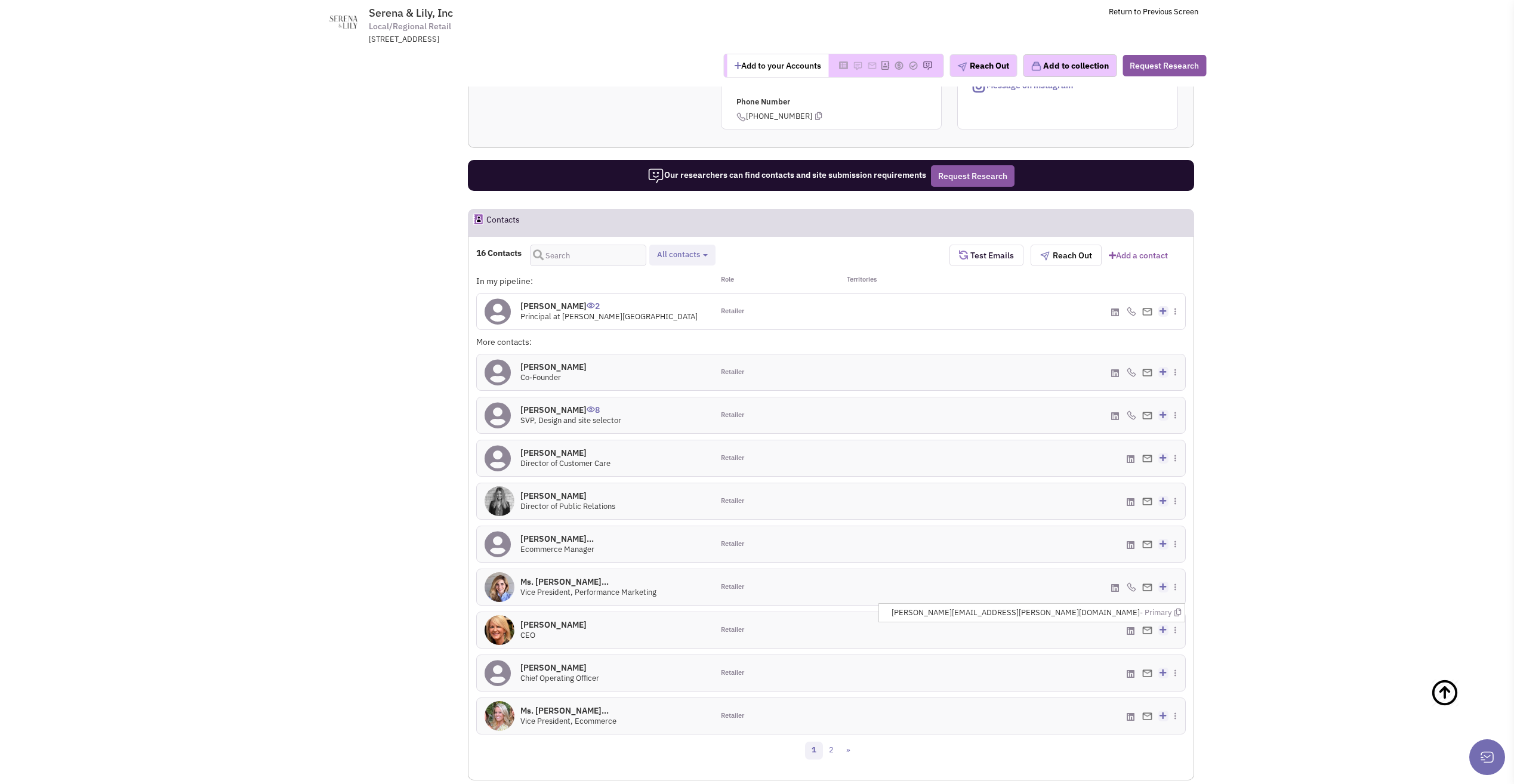
click at [1146, 627] on img at bounding box center [1147, 631] width 10 height 7
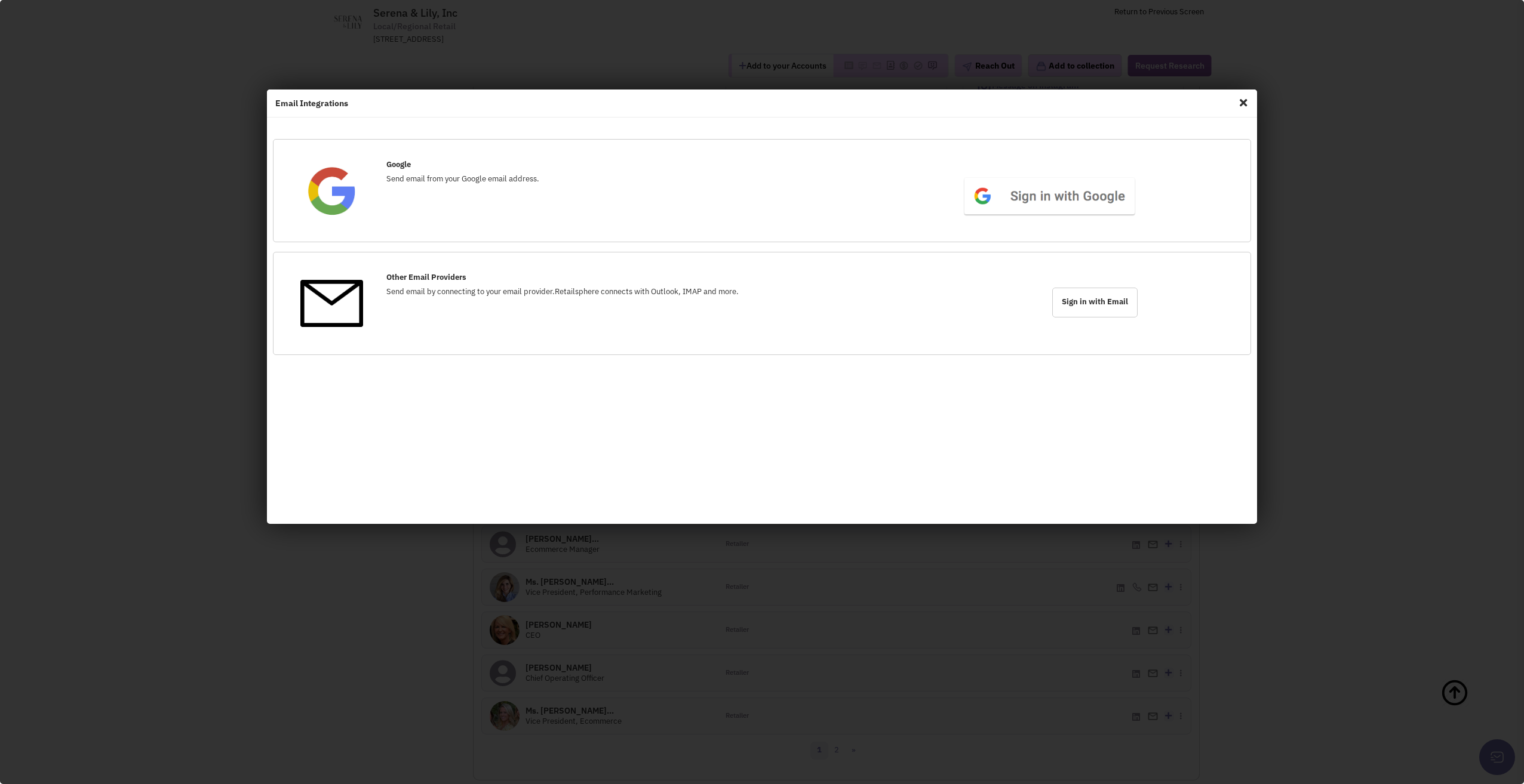
click at [1244, 103] on span "Close" at bounding box center [1243, 103] width 16 height 19
